Goal: Transaction & Acquisition: Purchase product/service

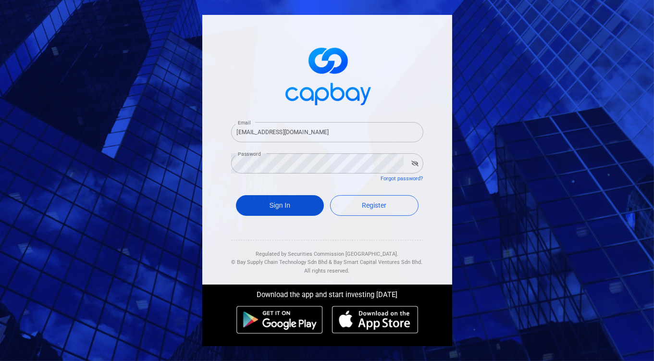
click at [276, 205] on button "Sign In" at bounding box center [280, 205] width 88 height 21
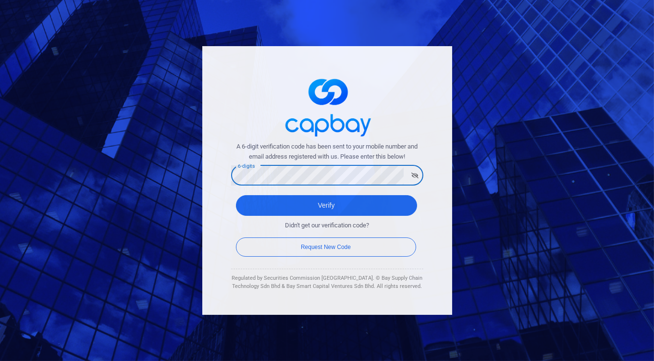
click at [236, 195] on button "Verify" at bounding box center [326, 205] width 181 height 21
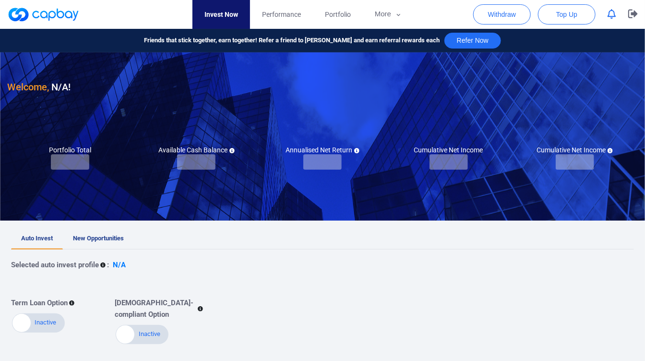
checkbox input "true"
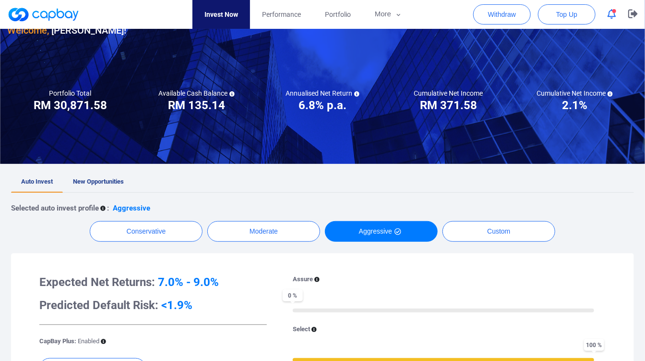
scroll to position [52, 0]
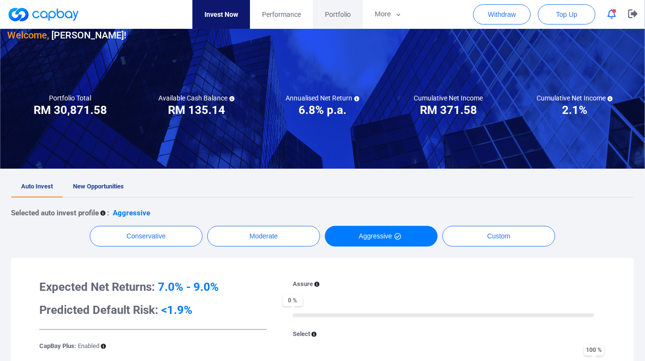
click at [333, 15] on span "Portfolio" at bounding box center [338, 14] width 26 height 11
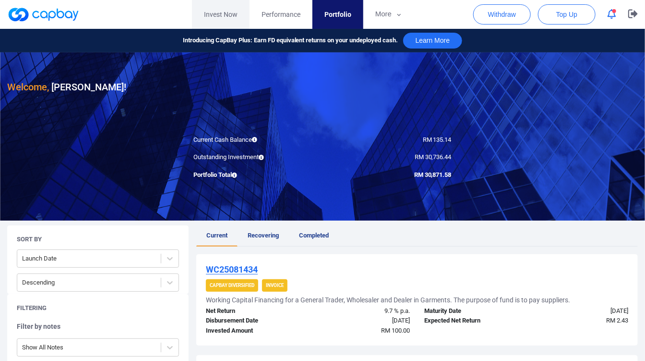
click at [227, 15] on link "Invest Now" at bounding box center [221, 14] width 58 height 29
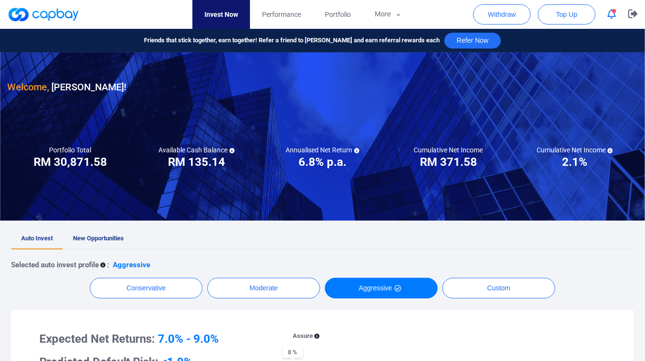
click at [116, 230] on link "New Opportunities" at bounding box center [98, 238] width 71 height 21
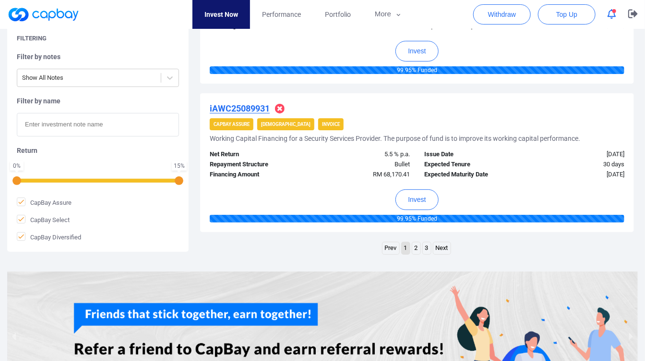
scroll to position [1506, 0]
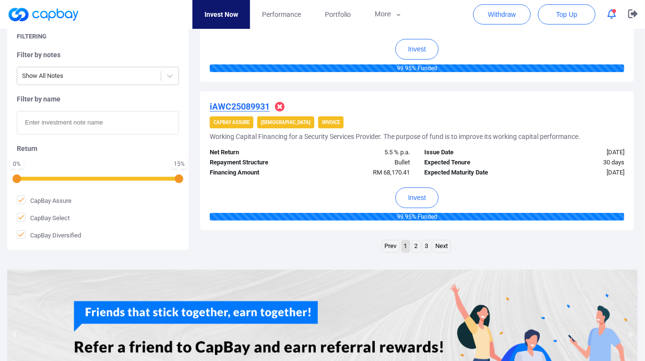
click at [414, 241] on link "2" at bounding box center [416, 246] width 8 height 12
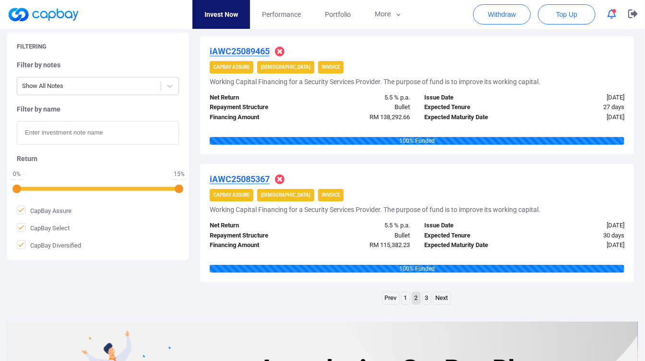
click at [425, 292] on link "3" at bounding box center [427, 298] width 8 height 12
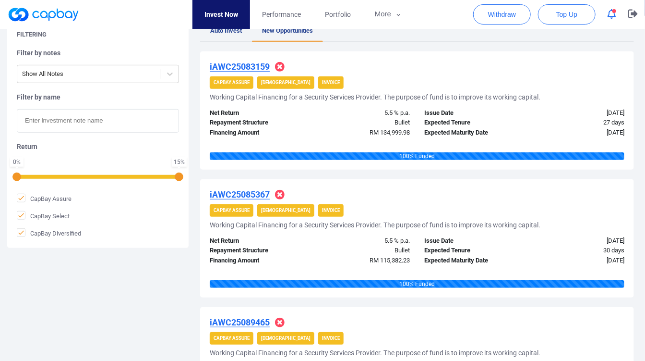
scroll to position [0, 0]
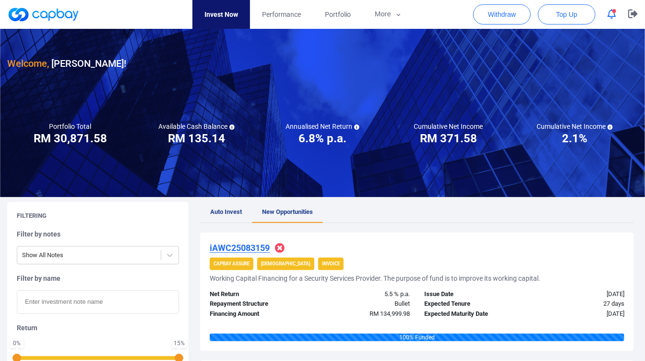
click at [612, 21] on button "button" at bounding box center [612, 14] width 18 height 15
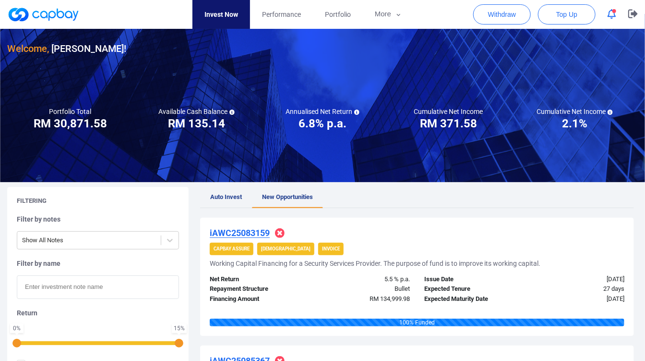
scroll to position [17, 0]
